Goal: Task Accomplishment & Management: Use online tool/utility

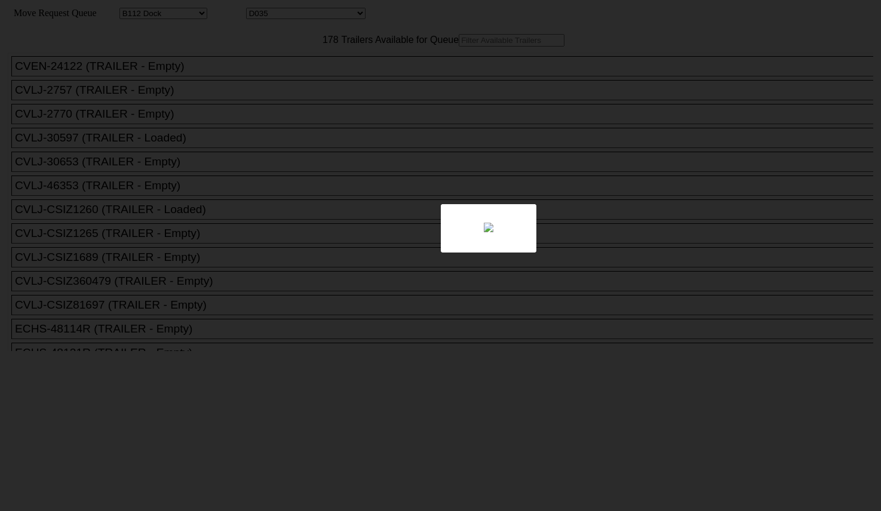
select select "121"
select select "3281"
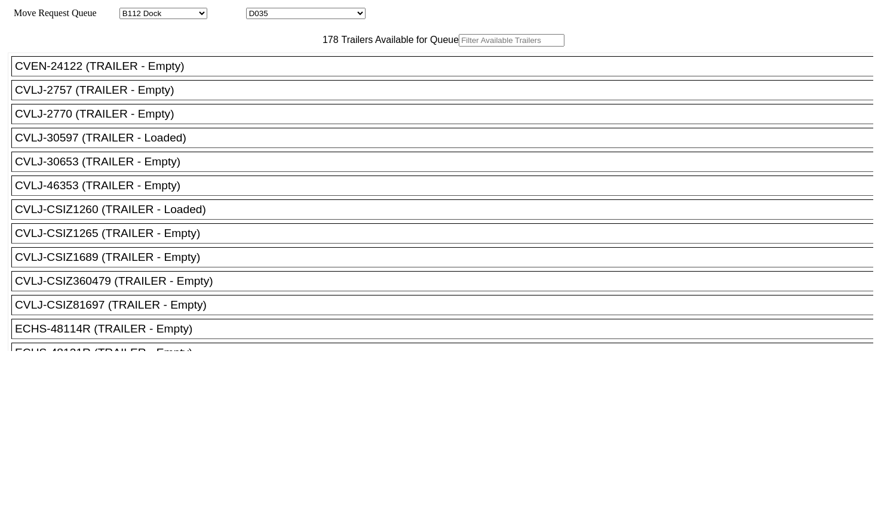
click at [459, 47] on input "text" at bounding box center [512, 40] width 106 height 13
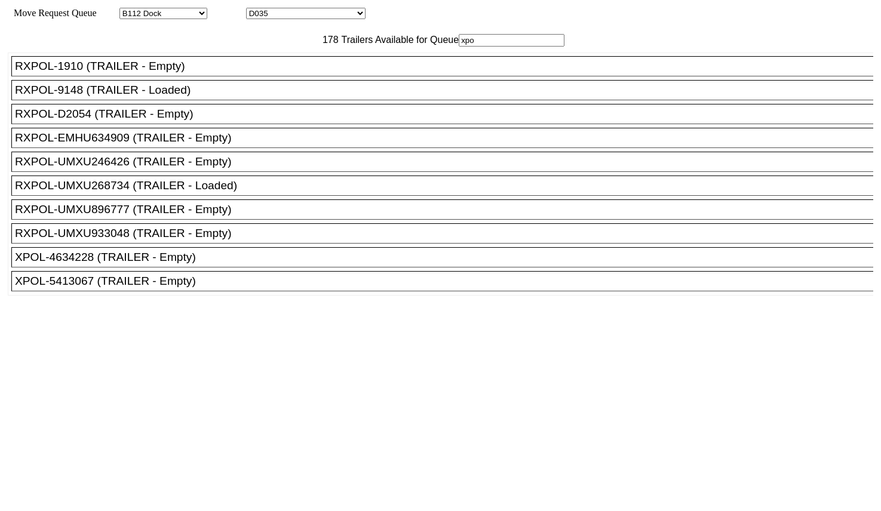
type input "xpo"
click at [200, 288] on div "XPOL-5413067 (TRAILER - Empty)" at bounding box center [447, 281] width 865 height 13
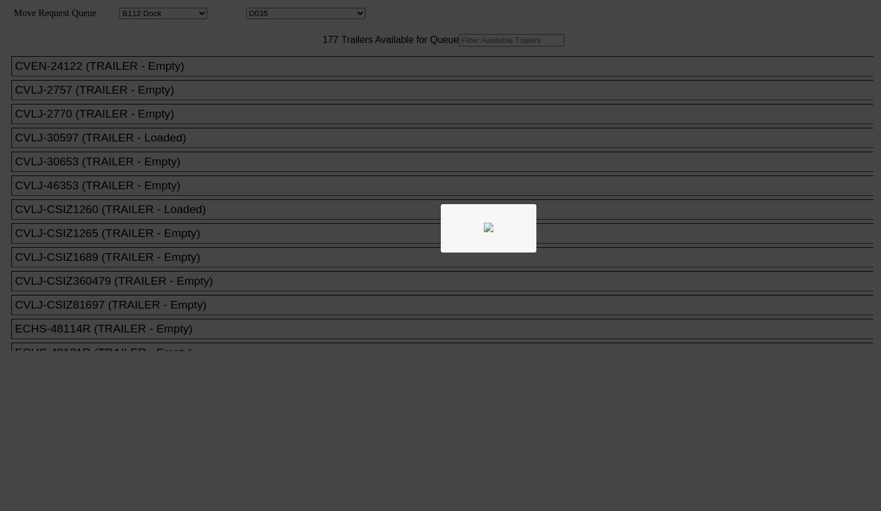
select select "121"
select select "3281"
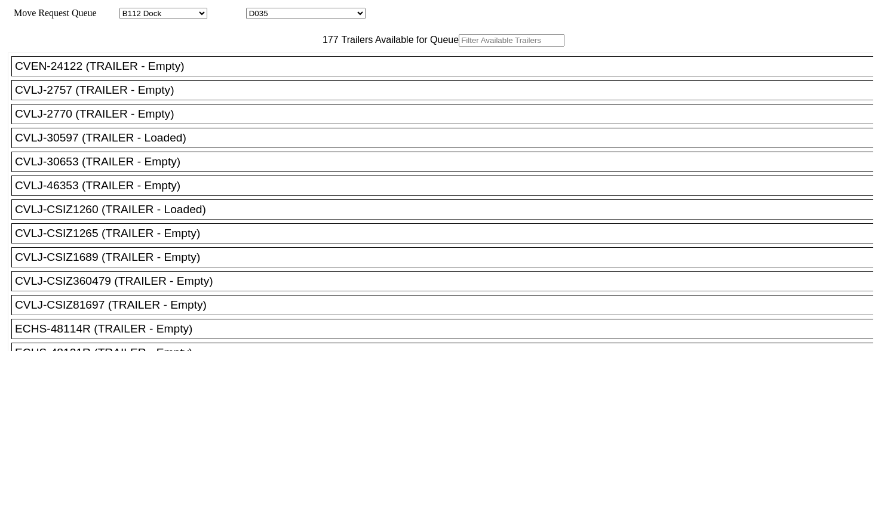
click at [459, 47] on input "text" at bounding box center [512, 40] width 106 height 13
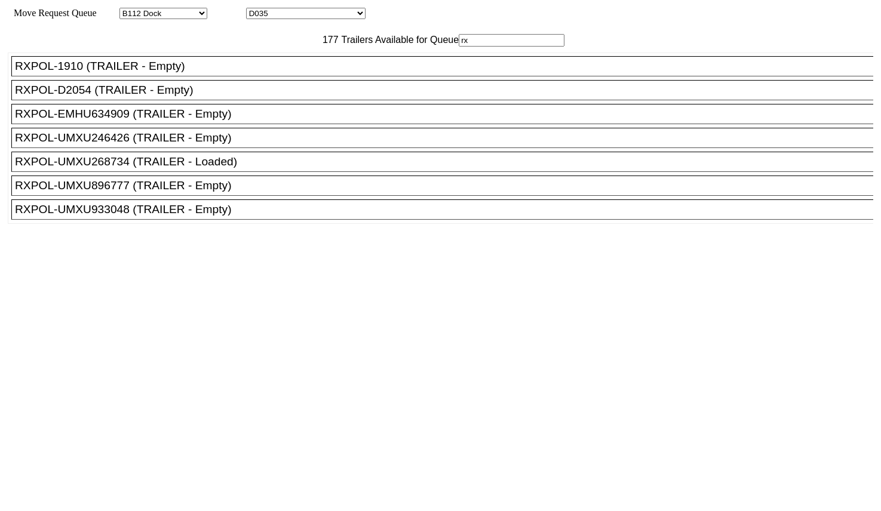
type input "r"
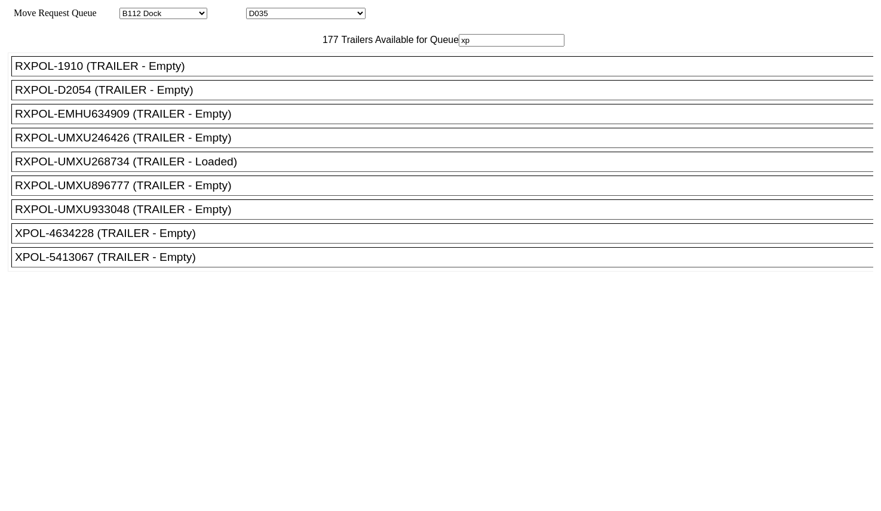
type input "xp"
click at [213, 264] on div "XPOL-5413067 (TRAILER - Empty)" at bounding box center [447, 257] width 865 height 13
